Goal: Task Accomplishment & Management: Manage account settings

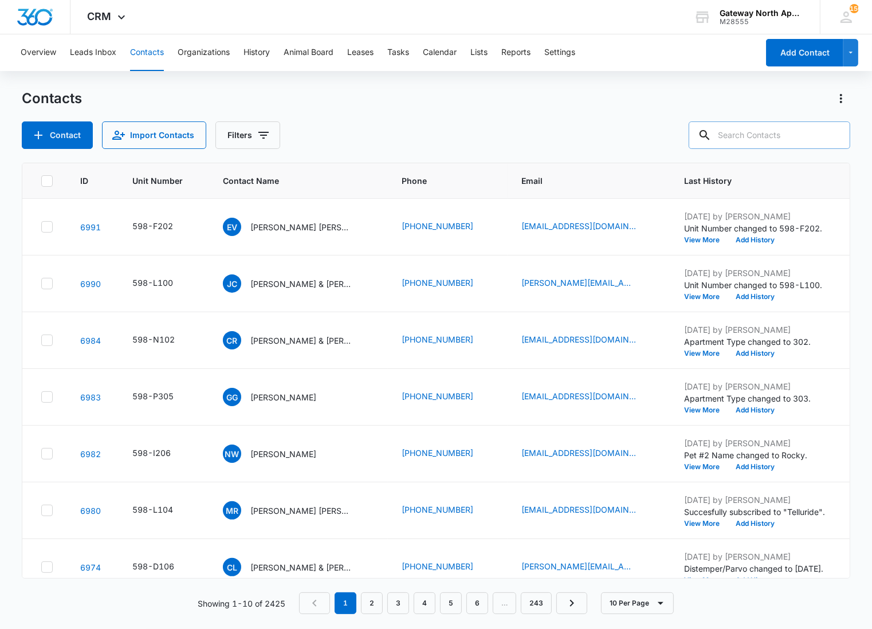
click at [753, 136] on input "text" at bounding box center [770, 134] width 162 height 27
type input "c103"
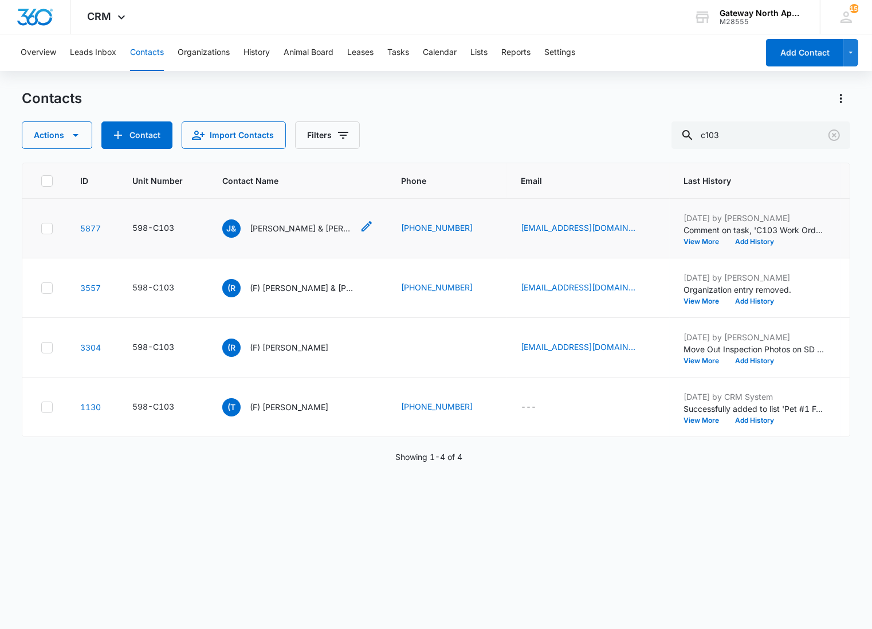
click at [261, 226] on p "[PERSON_NAME] & [PERSON_NAME]" at bounding box center [301, 228] width 103 height 12
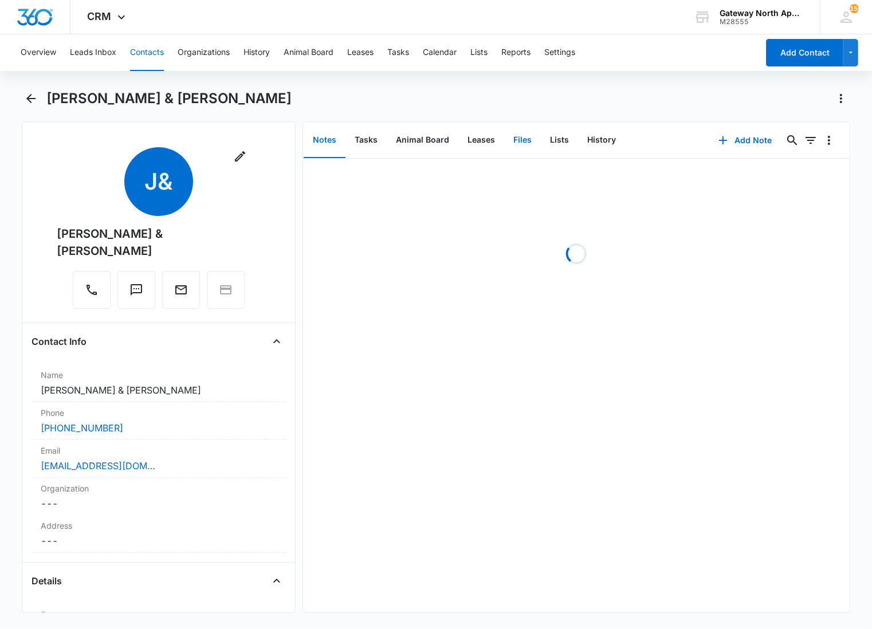
click at [525, 139] on button "Files" at bounding box center [522, 141] width 37 height 36
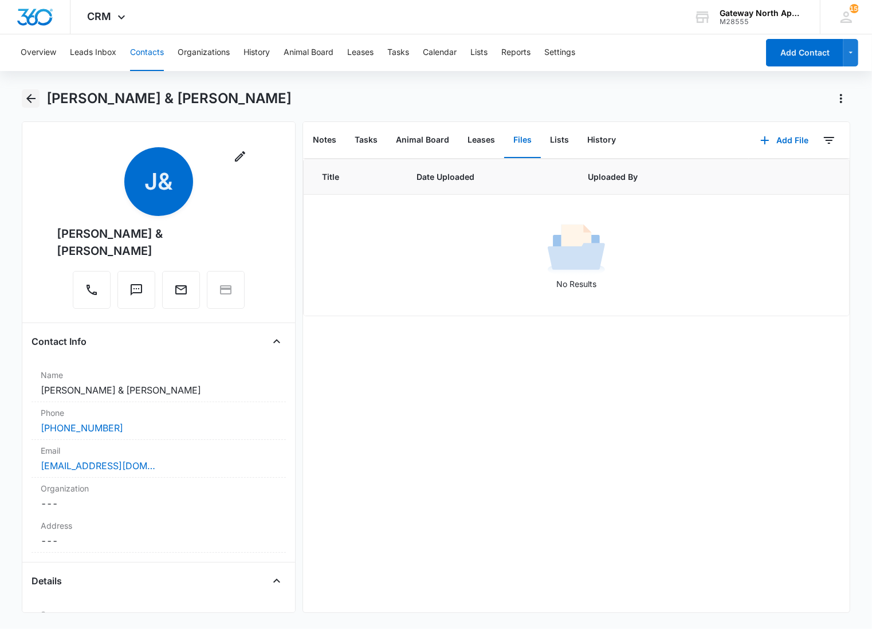
click at [24, 101] on icon "Back" at bounding box center [31, 99] width 14 height 14
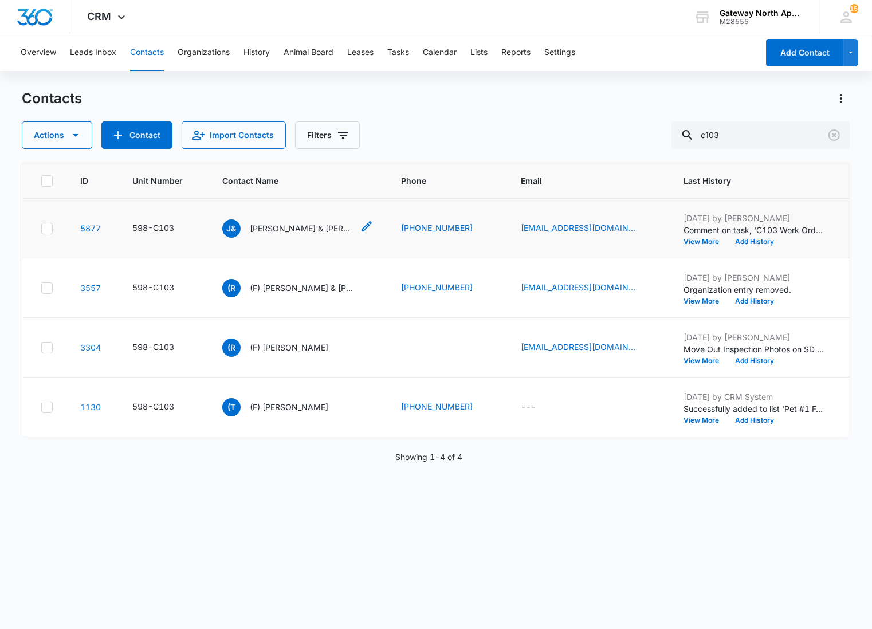
click at [271, 230] on p "[PERSON_NAME] & [PERSON_NAME]" at bounding box center [301, 228] width 103 height 12
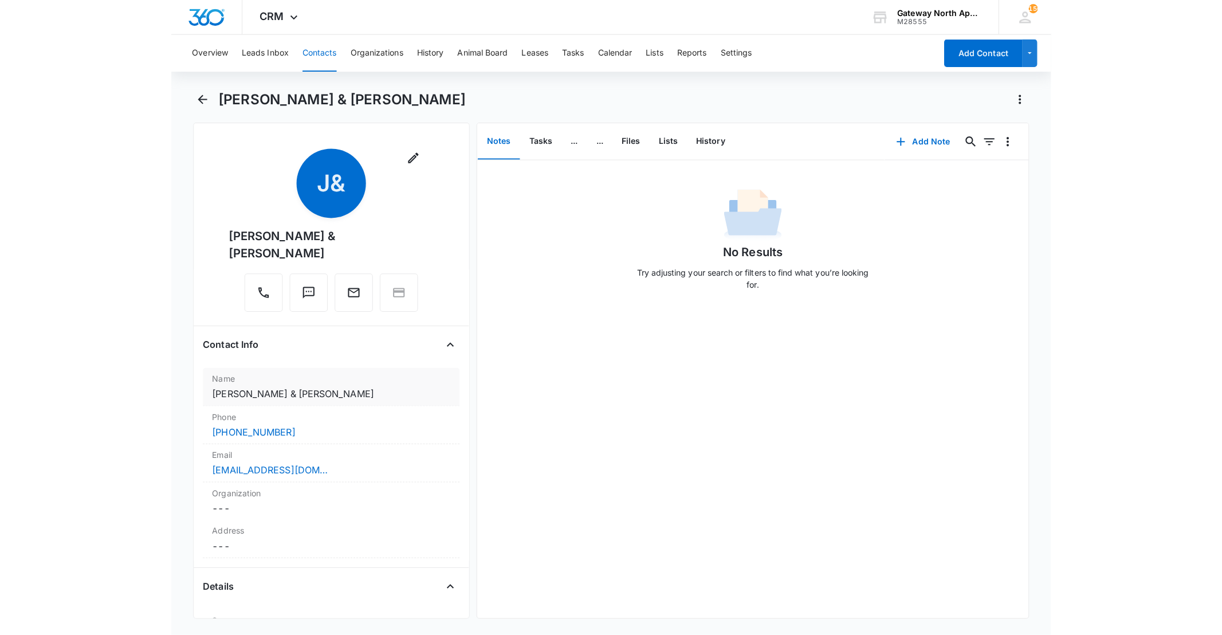
scroll to position [127, 0]
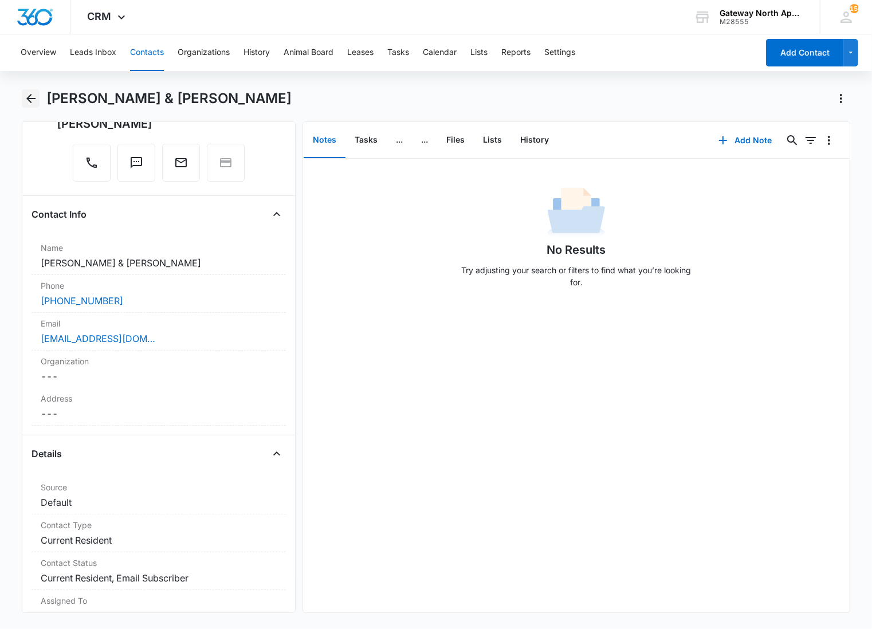
drag, startPoint x: 24, startPoint y: 103, endPoint x: 48, endPoint y: 100, distance: 23.7
click at [24, 103] on icon "Back" at bounding box center [31, 99] width 14 height 14
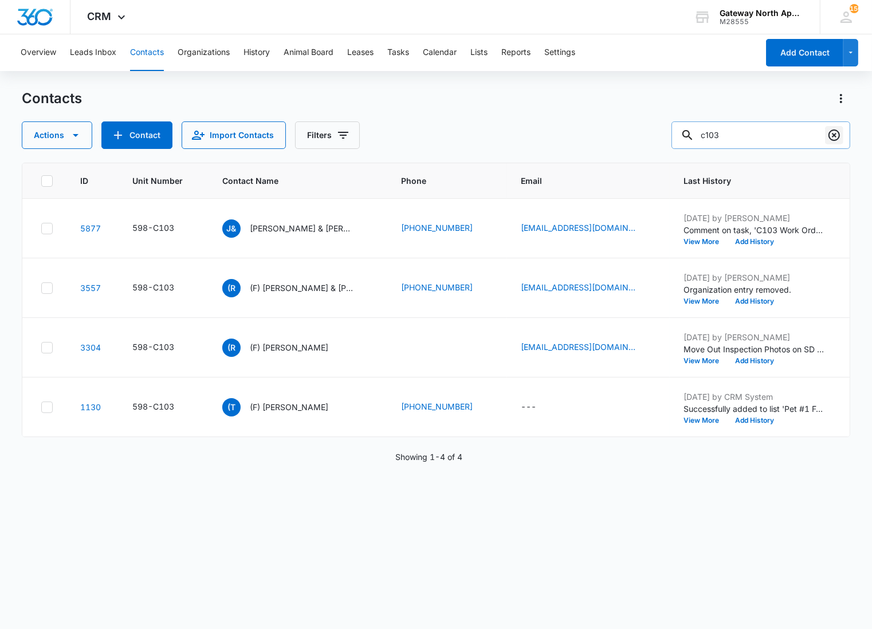
click at [832, 134] on icon "Clear" at bounding box center [833, 134] width 11 height 11
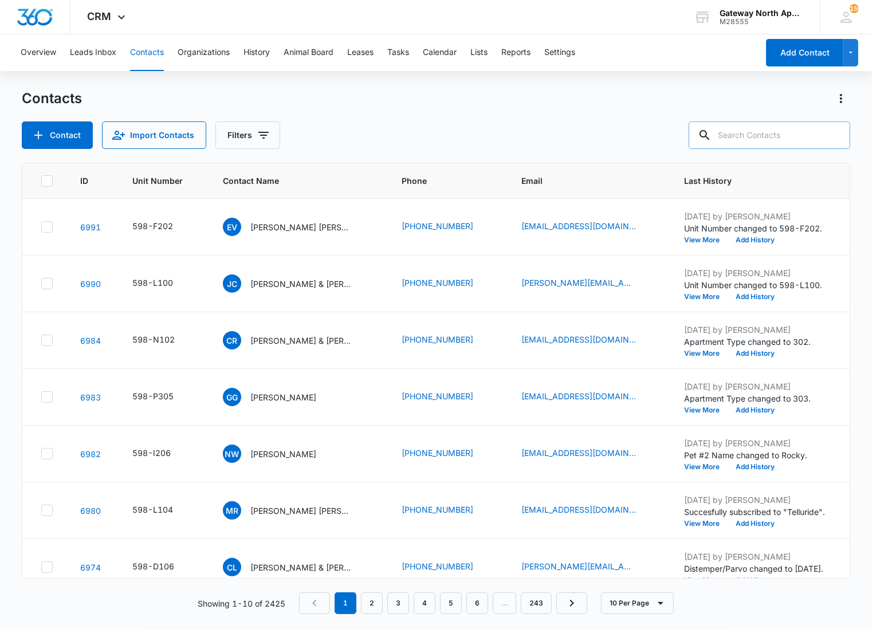
click at [759, 133] on input "text" at bounding box center [770, 134] width 162 height 27
type input "m205"
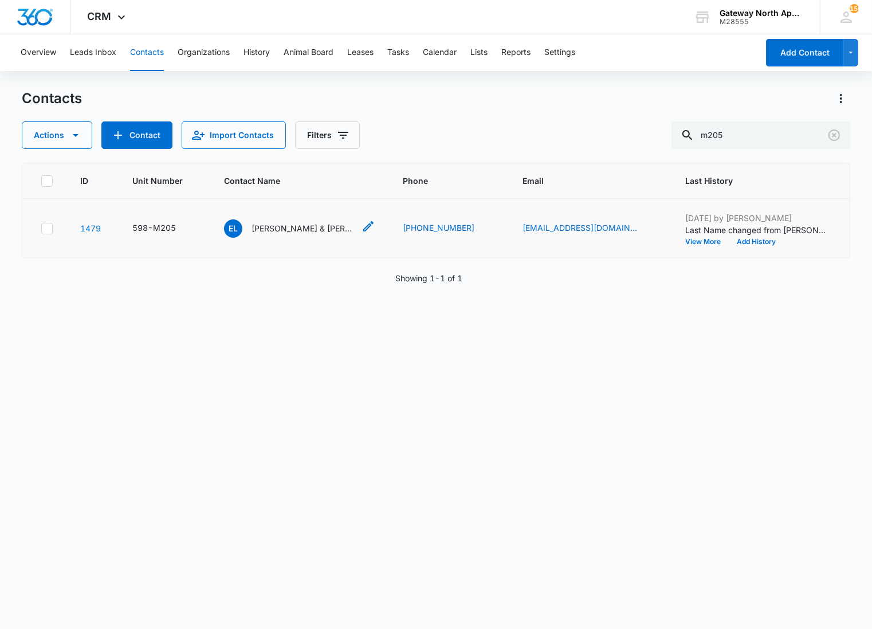
click at [316, 226] on p "[PERSON_NAME] & [PERSON_NAME]" at bounding box center [302, 228] width 103 height 12
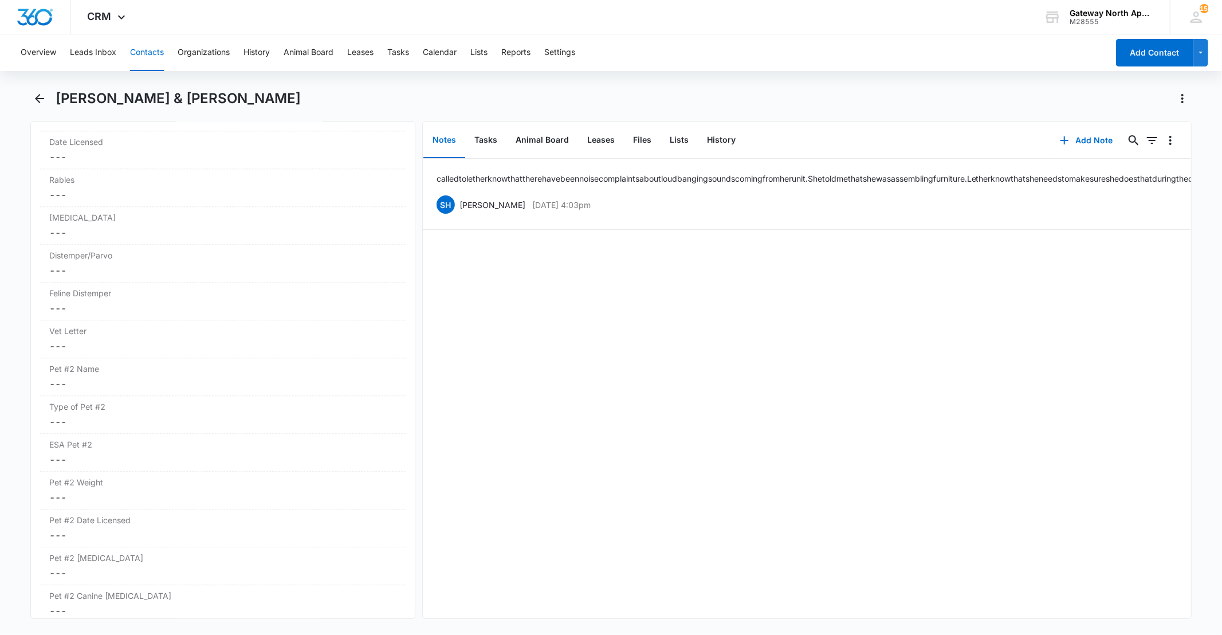
scroll to position [2564, 0]
click at [642, 140] on button "Files" at bounding box center [642, 141] width 37 height 36
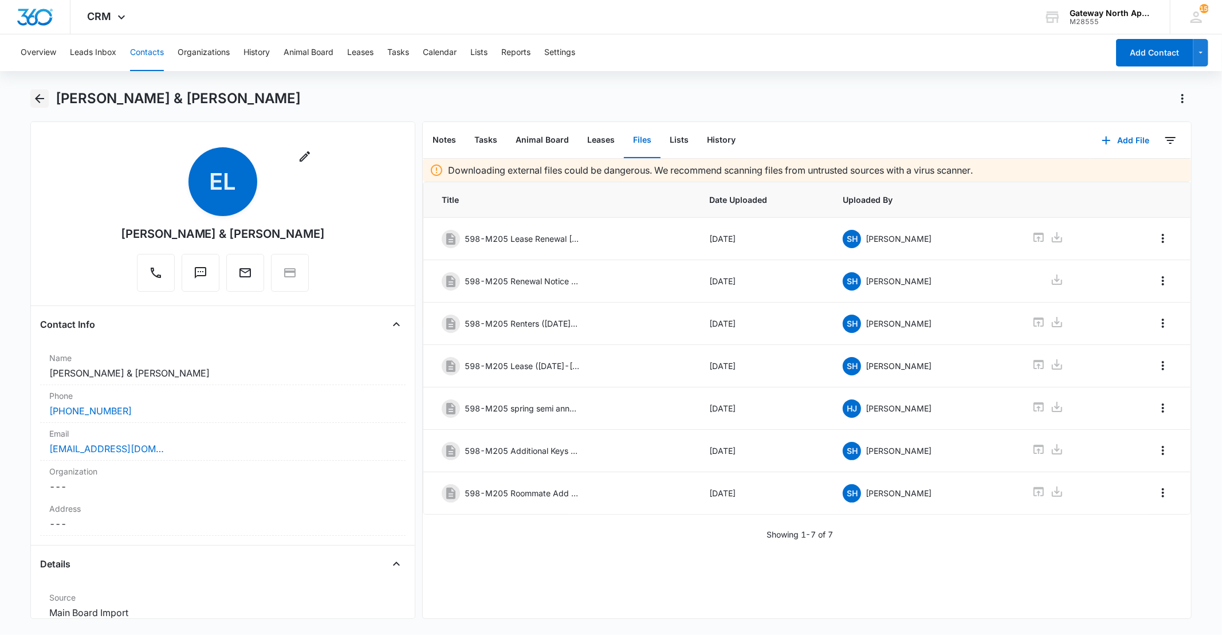
click at [42, 104] on icon "Back" at bounding box center [40, 99] width 14 height 14
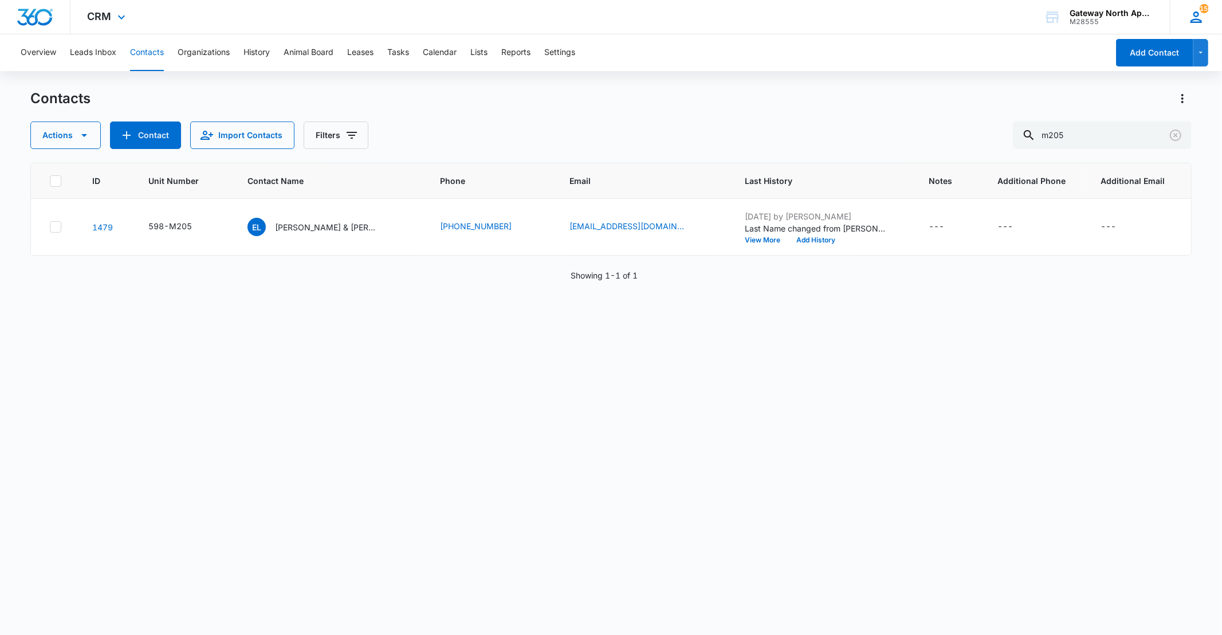
click at [871, 1] on div "150 SH [PERSON_NAME] [EMAIL_ADDRESS][DOMAIN_NAME] My Profile 150 Notifications …" at bounding box center [1196, 17] width 52 height 34
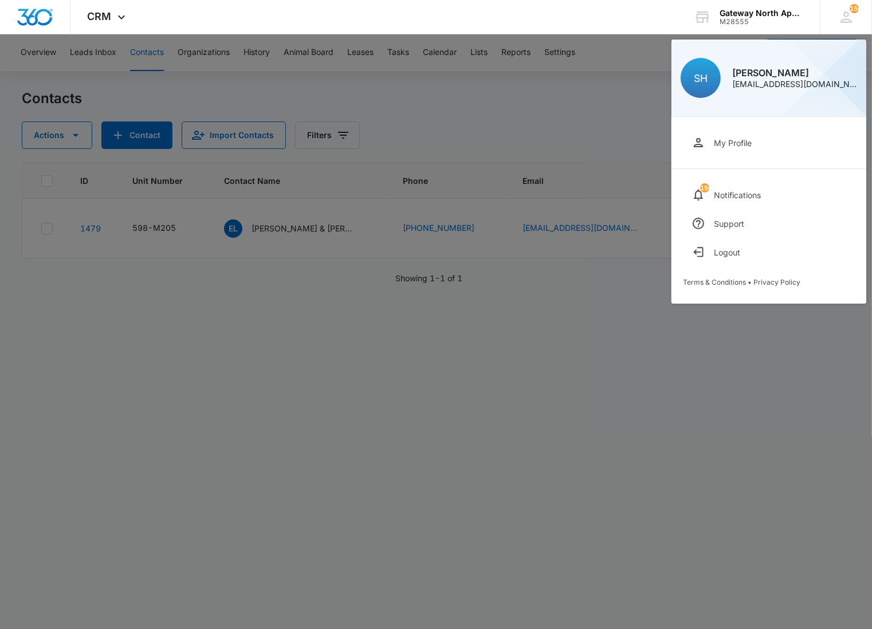
click at [522, 104] on div at bounding box center [436, 314] width 872 height 629
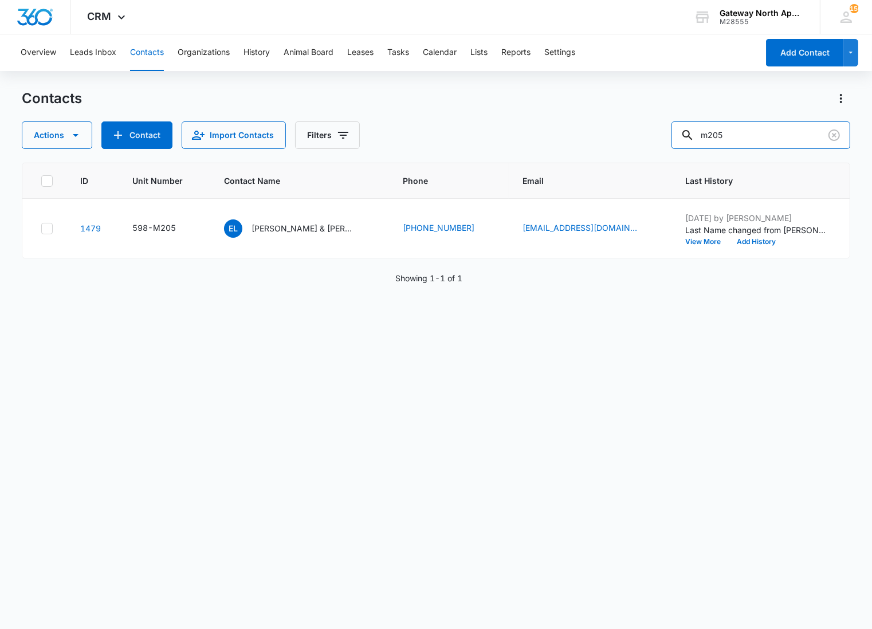
drag, startPoint x: 808, startPoint y: 136, endPoint x: 585, endPoint y: 124, distance: 223.2
click at [585, 124] on div "Actions Contact Import Contacts Filters m205" at bounding box center [436, 134] width 828 height 27
type input "i101"
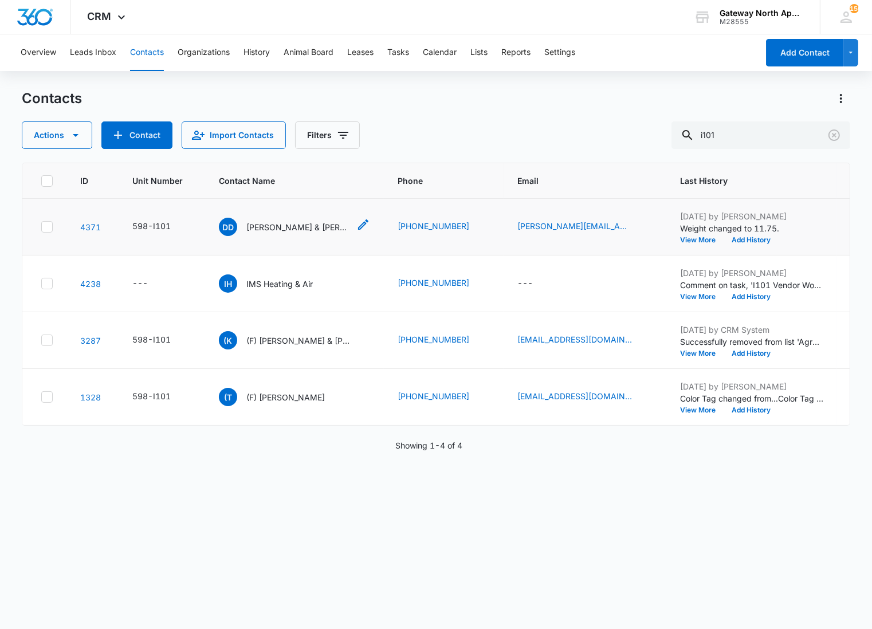
click at [302, 224] on p "[PERSON_NAME] & [PERSON_NAME]" at bounding box center [297, 227] width 103 height 12
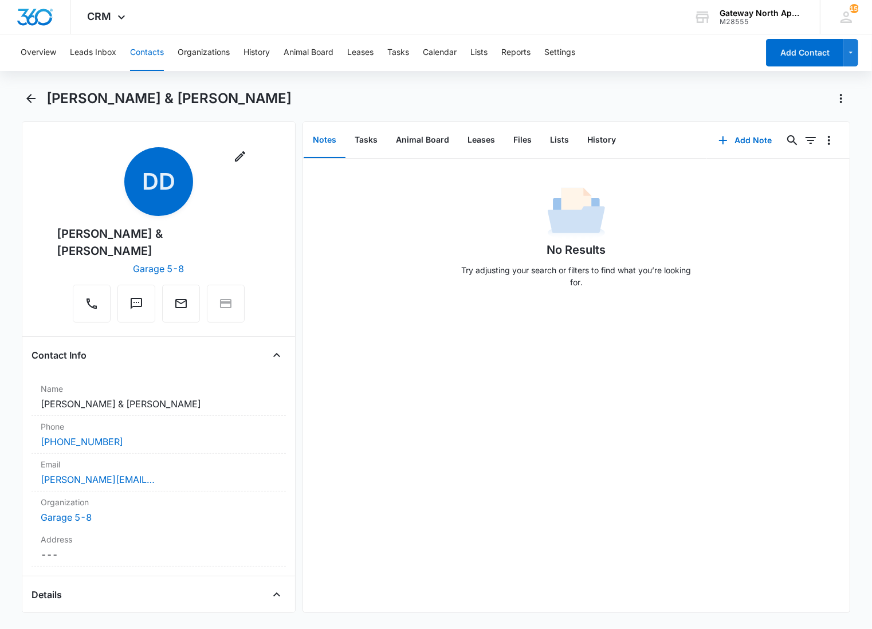
click at [398, 438] on div "No Results Try adjusting your search or filters to find what you’re looking for." at bounding box center [576, 386] width 547 height 454
click at [520, 147] on button "Files" at bounding box center [522, 141] width 37 height 36
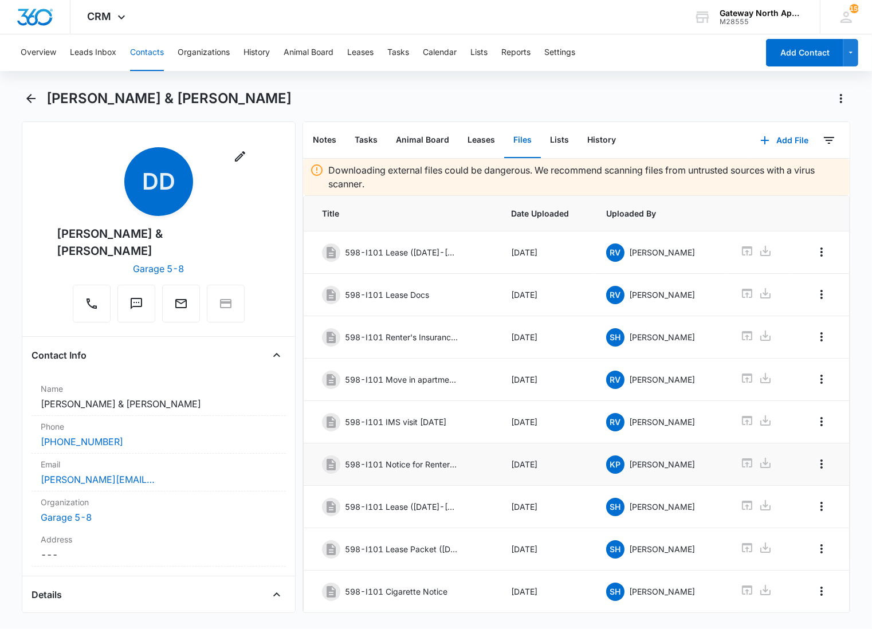
scroll to position [96, 0]
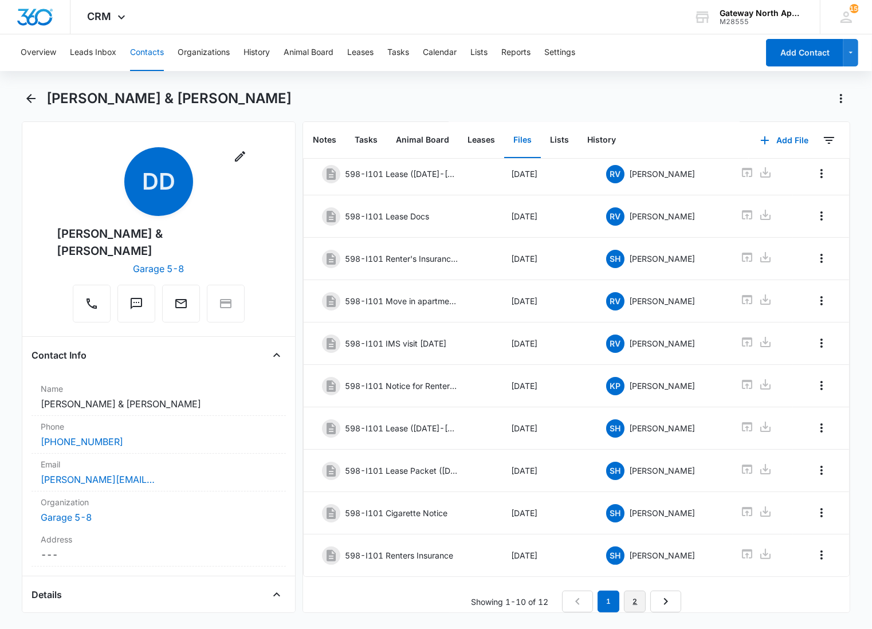
click at [624, 592] on link "2" at bounding box center [635, 602] width 22 height 22
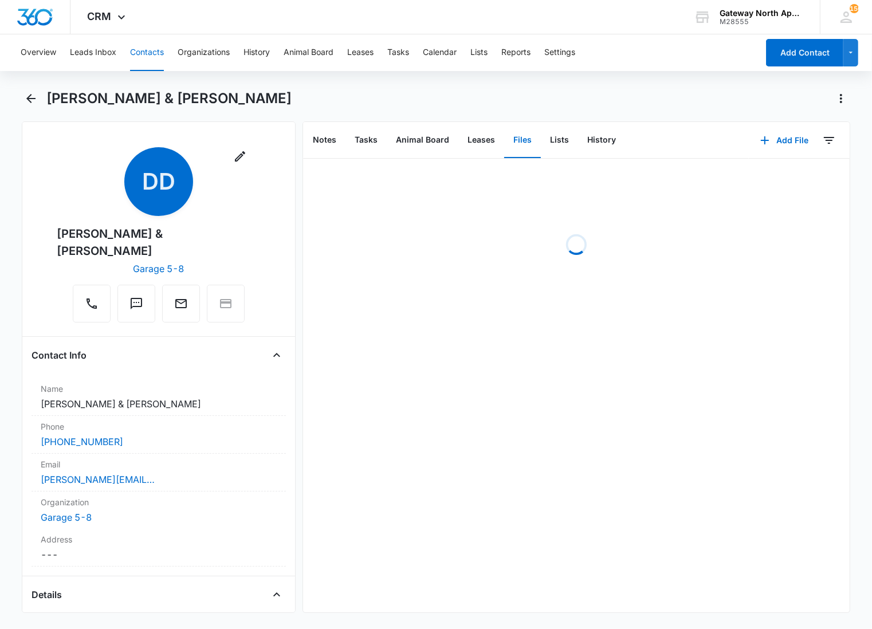
scroll to position [0, 0]
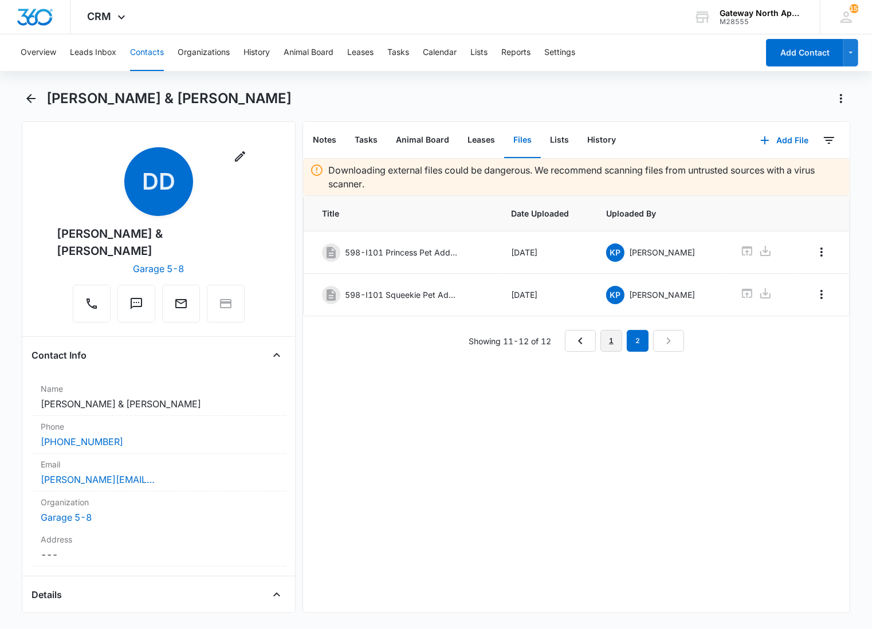
click at [600, 347] on link "1" at bounding box center [611, 341] width 22 height 22
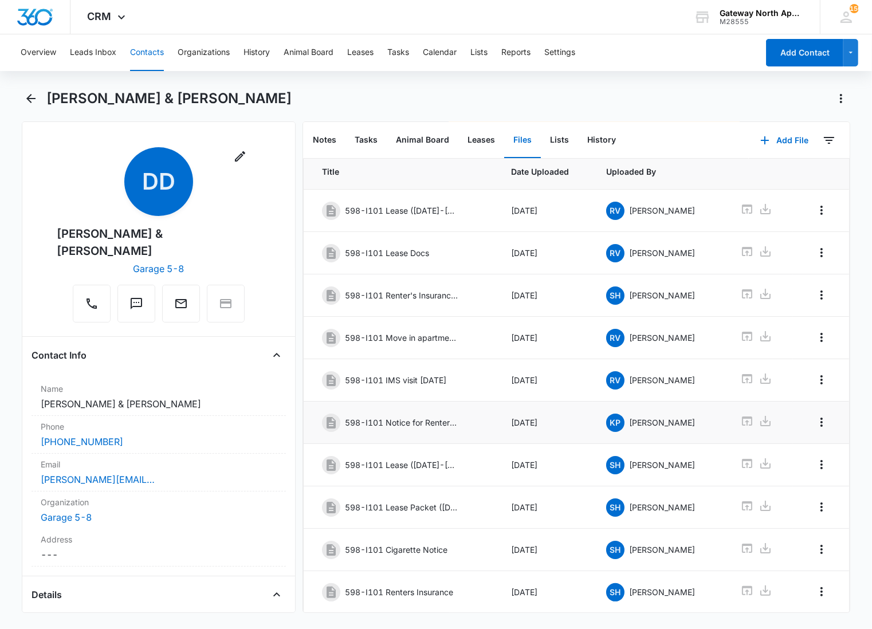
scroll to position [96, 0]
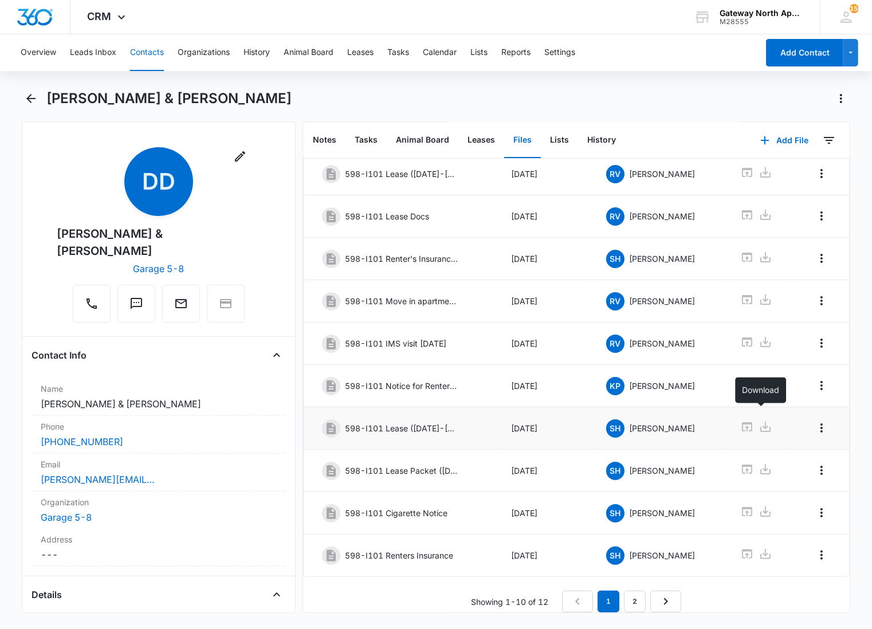
click at [762, 420] on icon at bounding box center [766, 427] width 14 height 14
click at [327, 593] on div "Showing 1-10 of 12 1 2" at bounding box center [576, 602] width 547 height 22
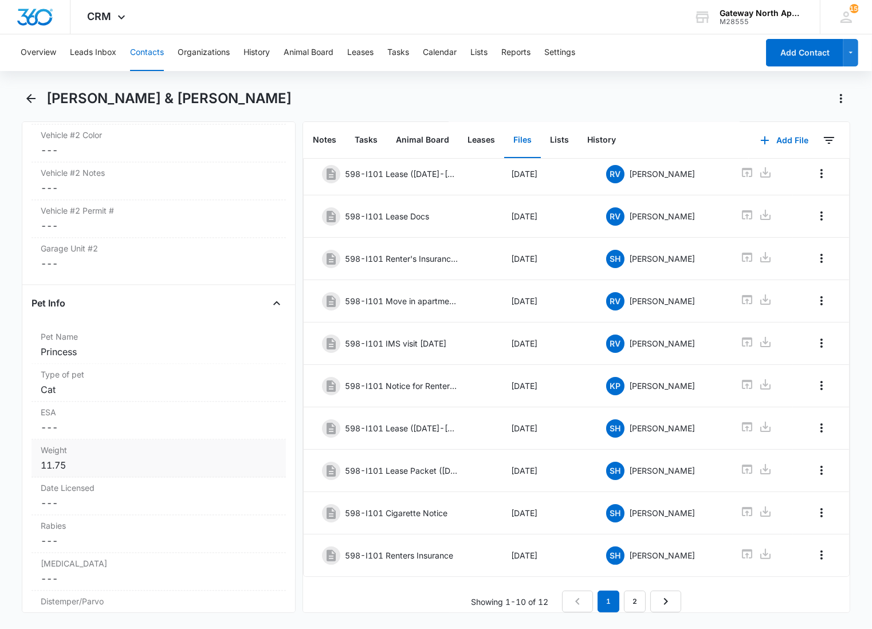
scroll to position [2164, 0]
click at [634, 592] on link "2" at bounding box center [635, 602] width 22 height 22
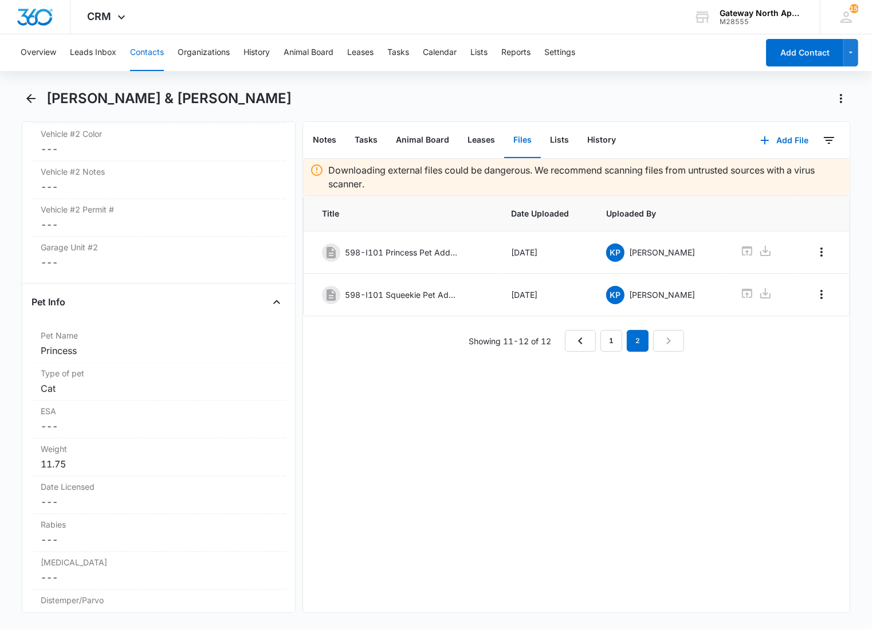
scroll to position [0, 0]
click at [26, 113] on div "[PERSON_NAME] & [PERSON_NAME]" at bounding box center [436, 105] width 828 height 32
click at [32, 96] on icon "Back" at bounding box center [31, 99] width 14 height 14
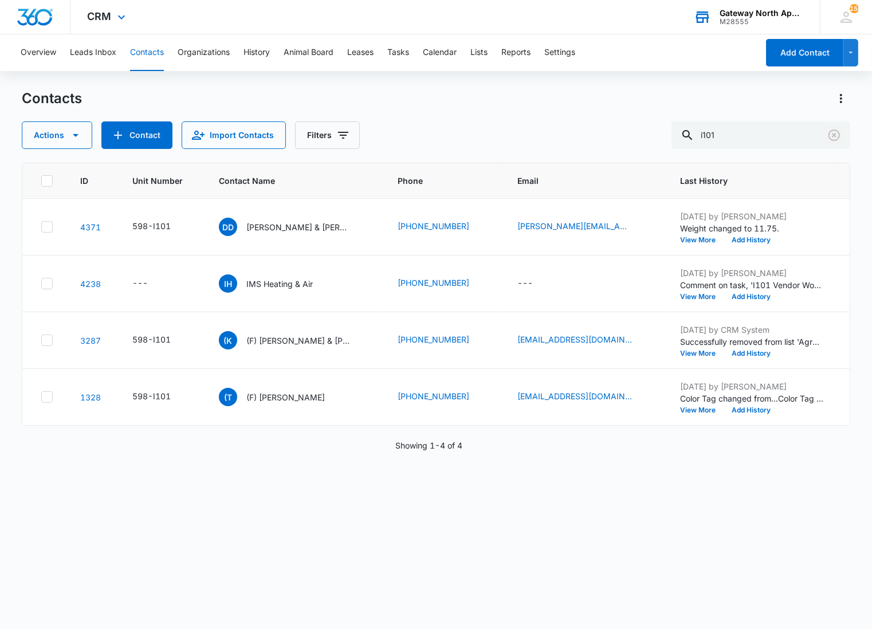
drag, startPoint x: 835, startPoint y: 129, endPoint x: 813, endPoint y: 8, distance: 122.8
click at [836, 129] on icon "Clear" at bounding box center [834, 135] width 14 height 14
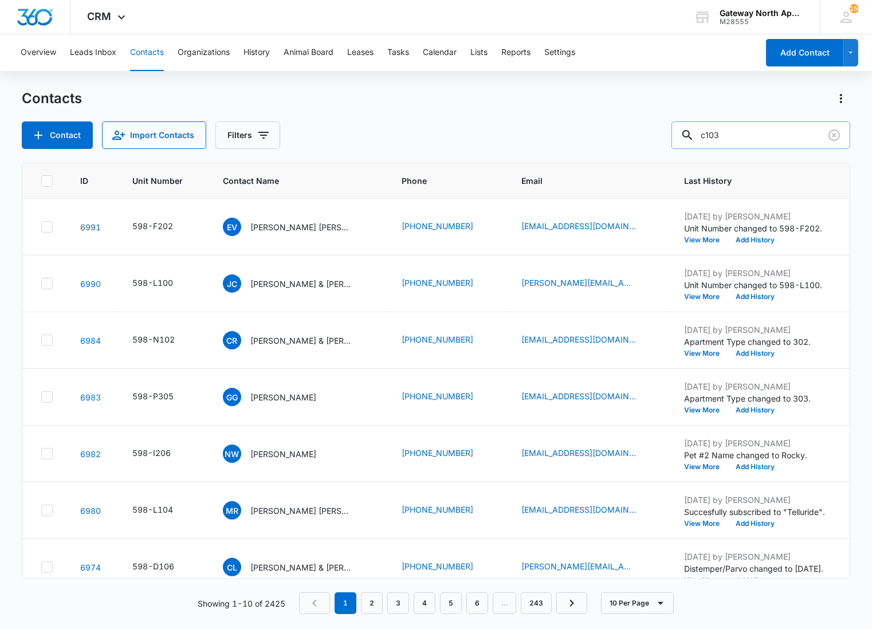
type input "c103"
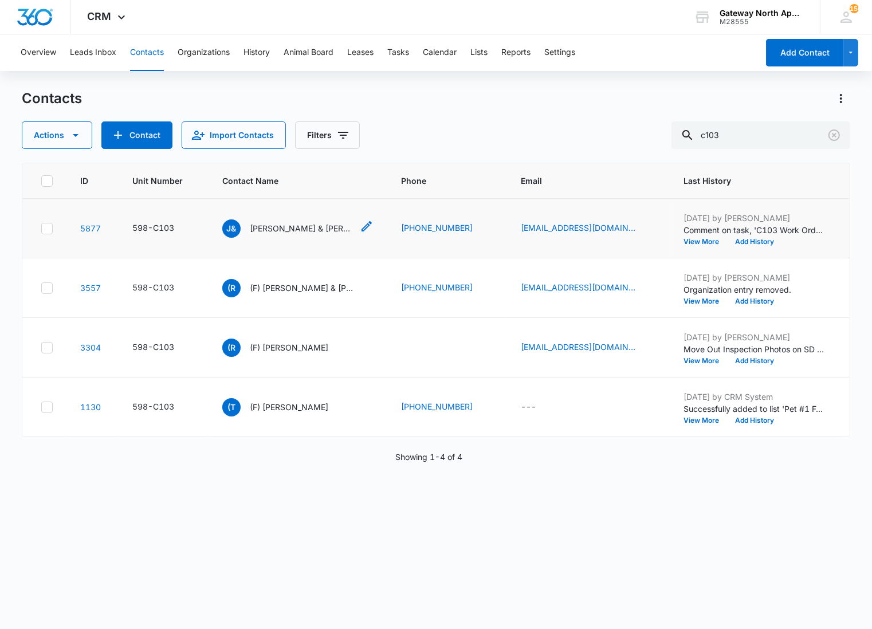
click at [281, 225] on p "[PERSON_NAME] & [PERSON_NAME]" at bounding box center [301, 228] width 103 height 12
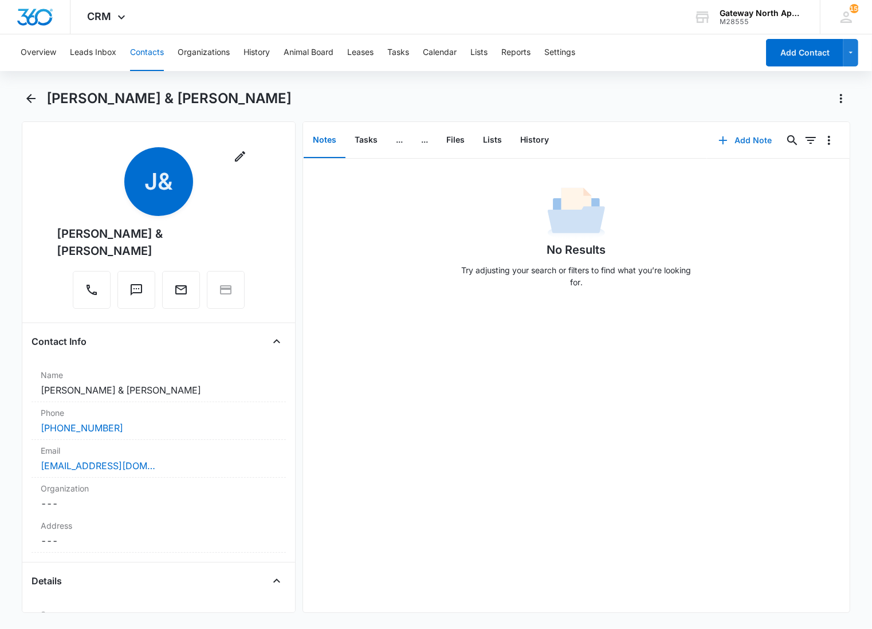
click at [733, 140] on button "Add Note" at bounding box center [745, 140] width 76 height 27
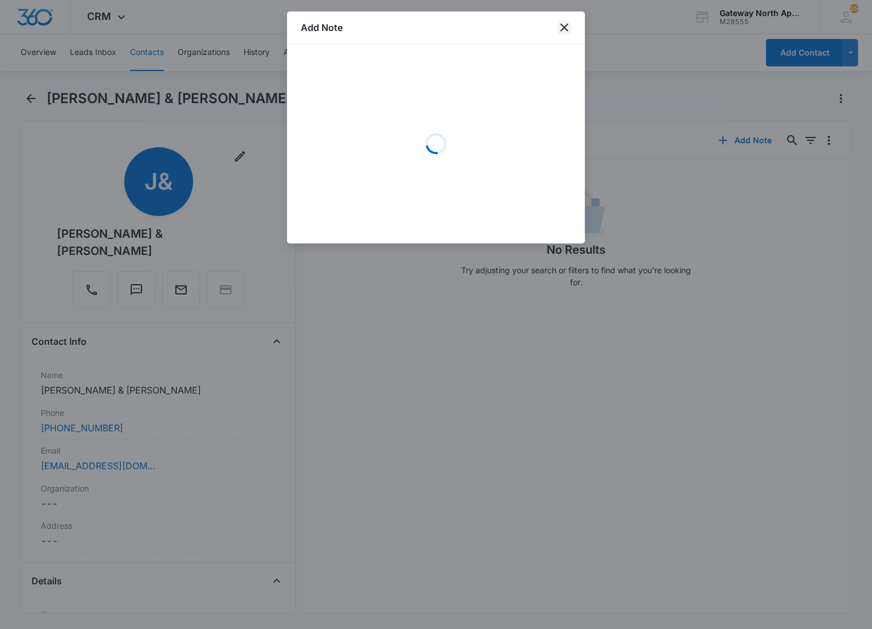
click at [560, 27] on icon "close" at bounding box center [564, 28] width 14 height 14
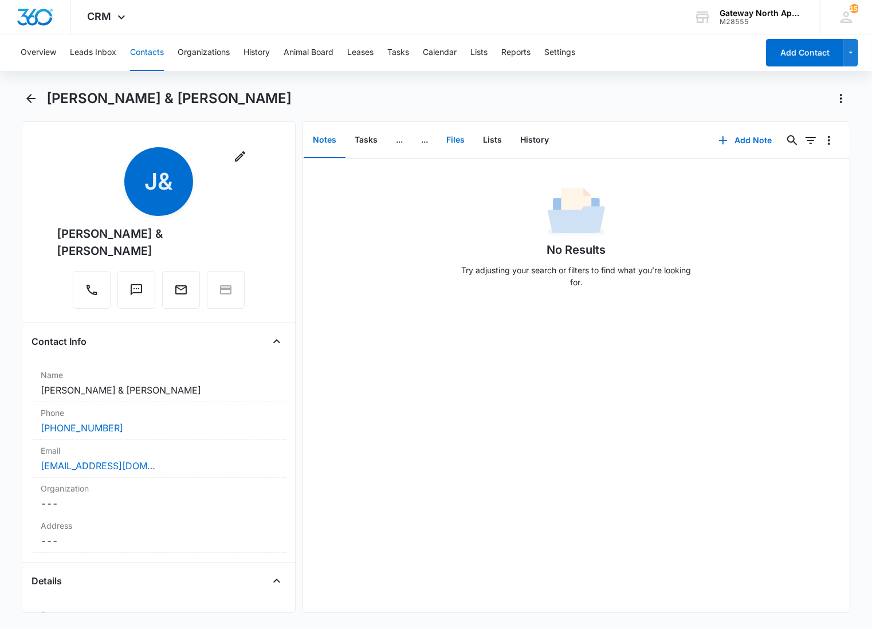
click at [459, 141] on button "Files" at bounding box center [455, 141] width 37 height 36
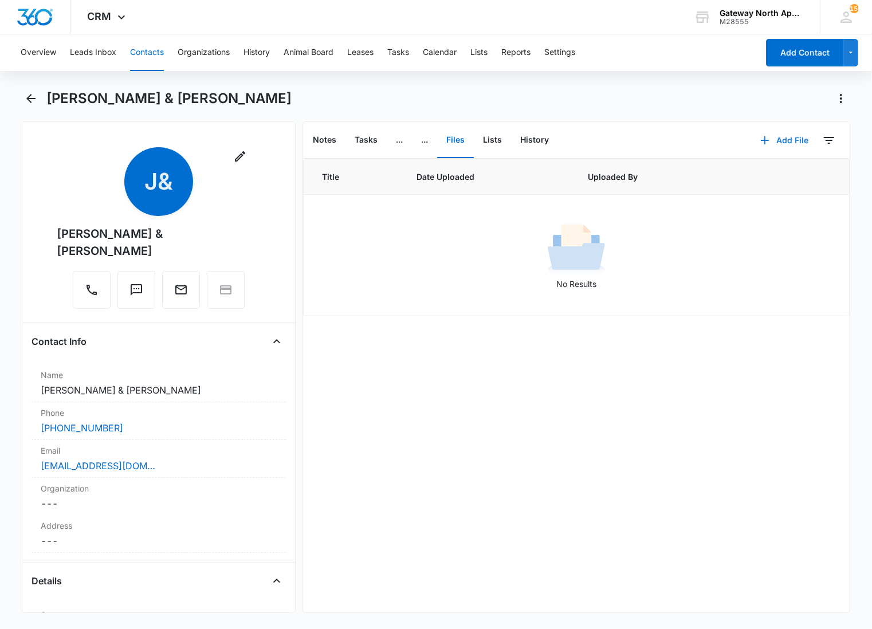
click at [766, 135] on button "Add File" at bounding box center [784, 140] width 71 height 27
click at [749, 171] on button "Upload Files" at bounding box center [775, 176] width 87 height 17
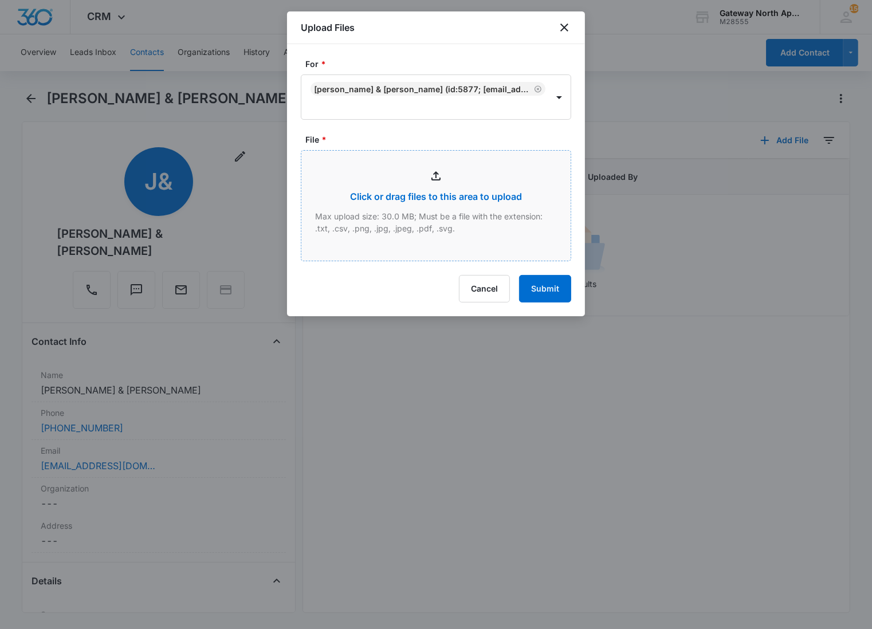
type input "C:\fakepath\C103_10082025160154.pdf"
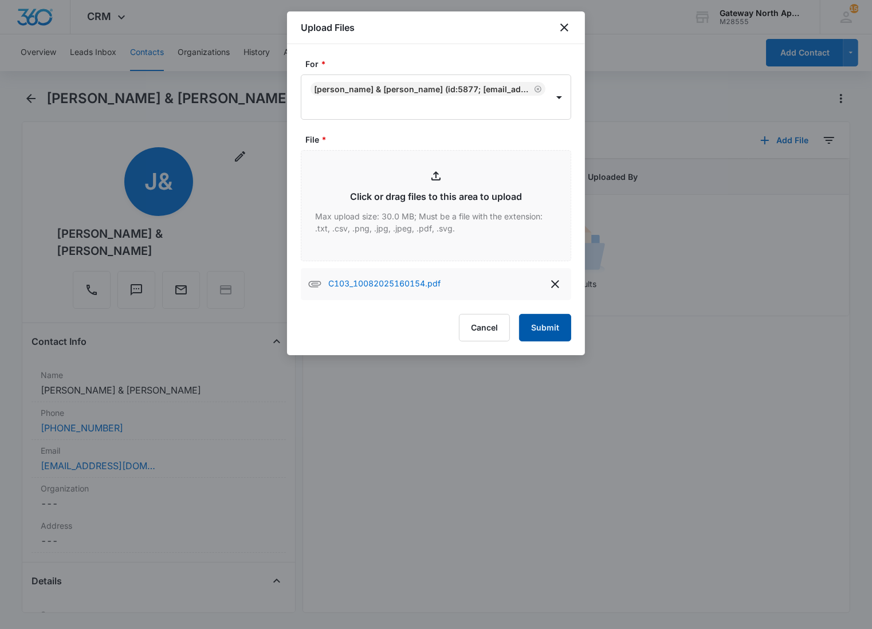
click at [543, 325] on button "Submit" at bounding box center [545, 327] width 52 height 27
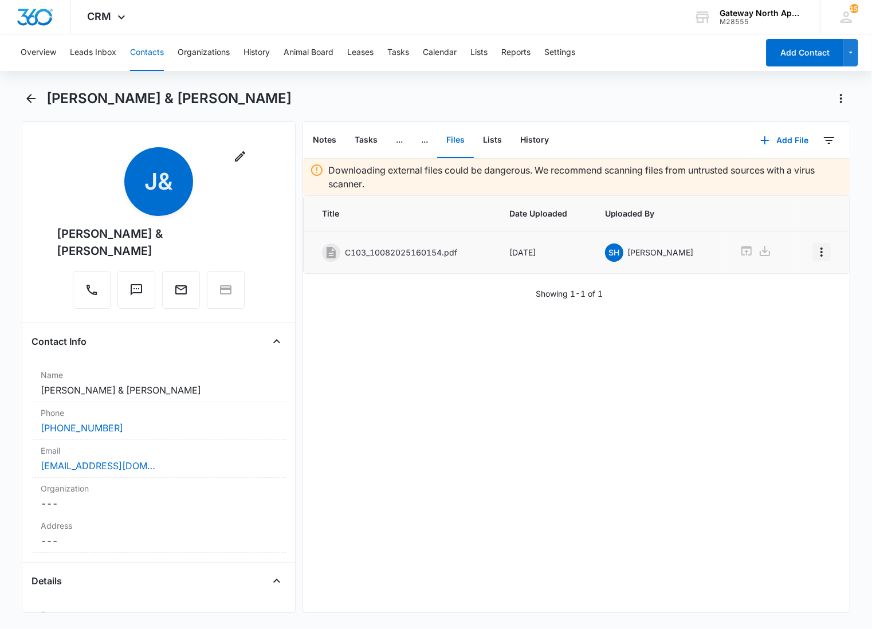
click at [815, 249] on icon "Overflow Menu" at bounding box center [822, 252] width 14 height 14
click at [793, 282] on button "Edit" at bounding box center [787, 284] width 65 height 17
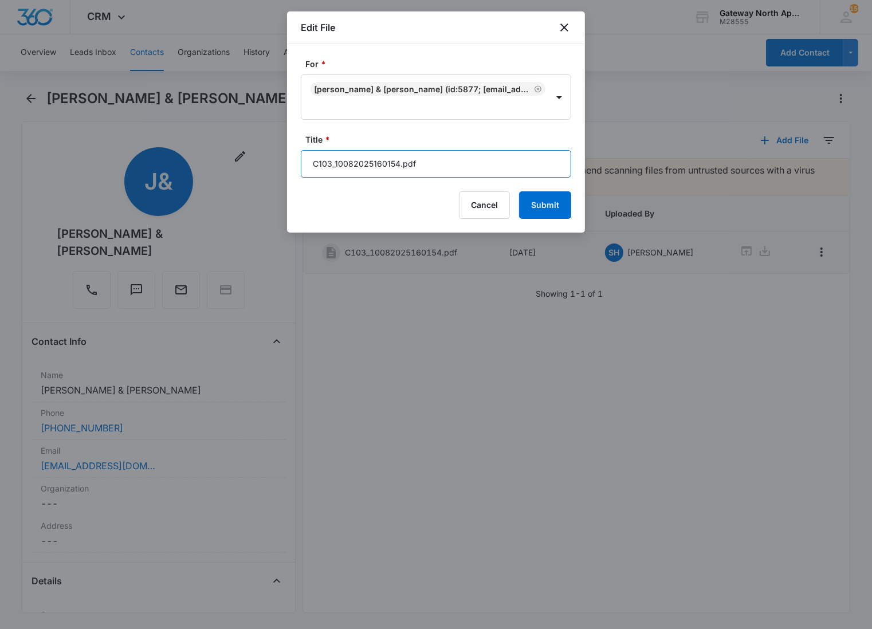
drag, startPoint x: 445, startPoint y: 156, endPoint x: 288, endPoint y: 167, distance: 157.3
click at [288, 167] on div "For * [PERSON_NAME] & [PERSON_NAME] (ID:5877; [EMAIL_ADDRESS][DOMAIN_NAME]; 831…" at bounding box center [436, 138] width 298 height 188
click at [387, 164] on input "598-C103 Renewal [DATE]-[DATE]" at bounding box center [436, 163] width 270 height 27
type input "598-C103 Renewal MTM [DATE]-[DATE]"
click at [519, 191] on button "Submit" at bounding box center [545, 204] width 52 height 27
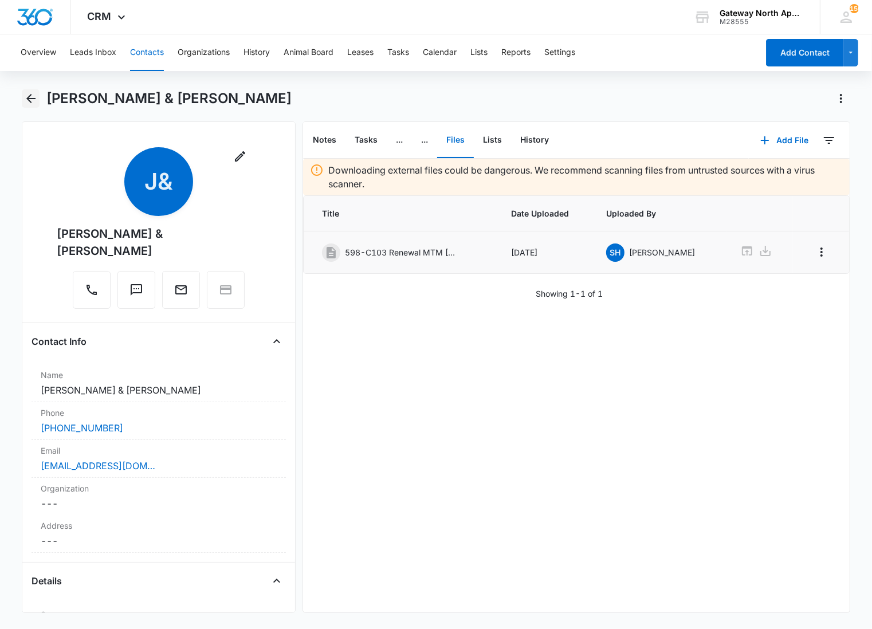
click at [30, 104] on icon "Back" at bounding box center [31, 99] width 14 height 14
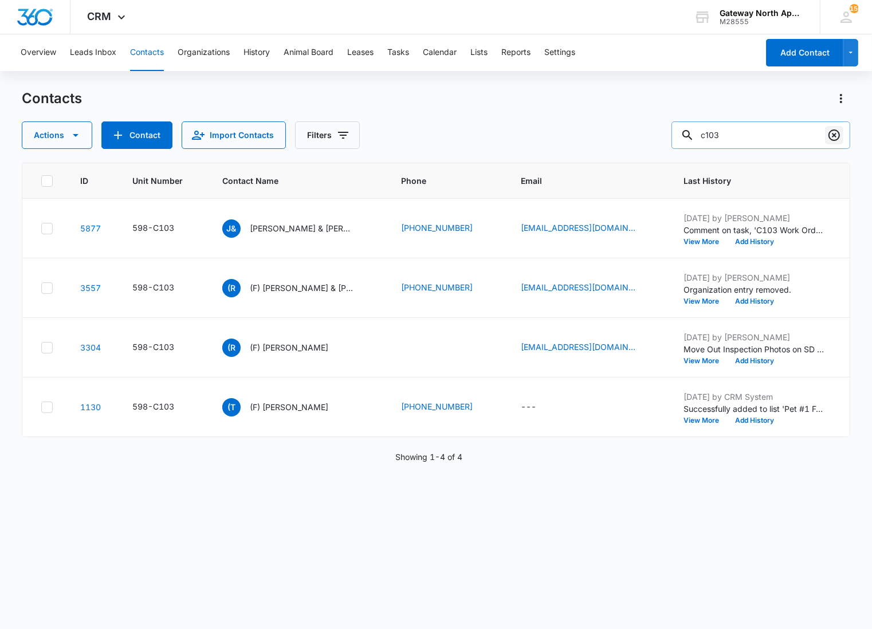
click at [838, 142] on button "Clear" at bounding box center [834, 135] width 18 height 18
